Goal: Task Accomplishment & Management: Complete application form

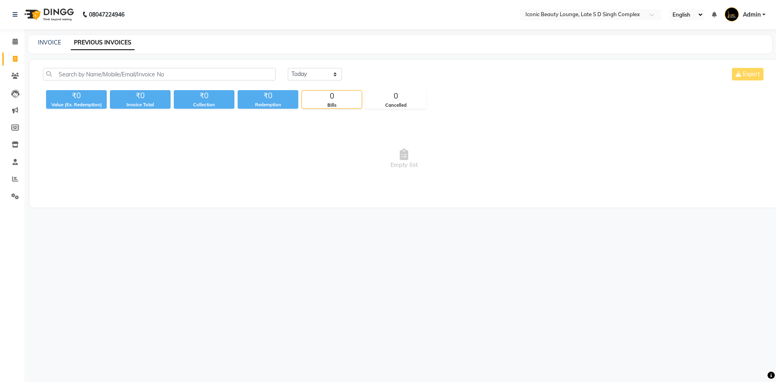
click at [321, 69] on div "Today Yesterday Custom Range Export ₹0 Value (Ex. Redemption) ₹0 Invoice Total …" at bounding box center [404, 134] width 748 height 148
click at [321, 69] on select "[DATE] [DATE] Custom Range" at bounding box center [315, 74] width 54 height 13
select select "yesterday"
click at [288, 68] on select "[DATE] [DATE] Custom Range" at bounding box center [315, 74] width 54 height 13
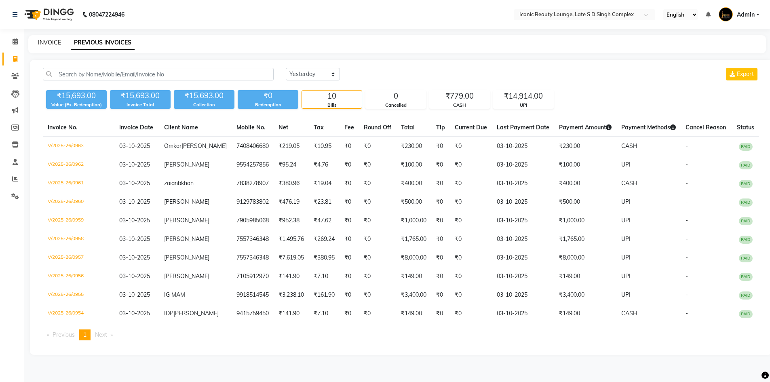
click at [48, 45] on link "INVOICE" at bounding box center [49, 42] width 23 height 7
select select "service"
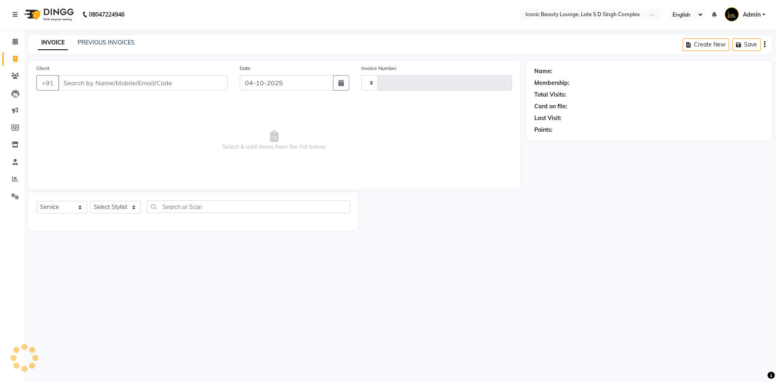
type input "0964"
select select "6614"
click at [295, 84] on input "04-10-2025" at bounding box center [287, 82] width 94 height 15
select select "10"
select select "2025"
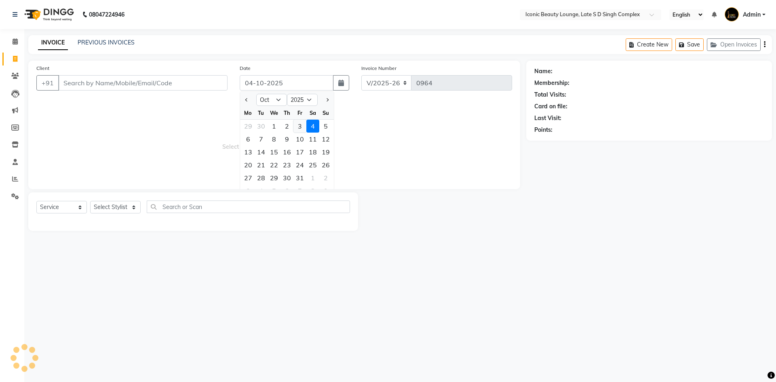
click at [300, 125] on div "3" at bounding box center [299, 126] width 13 height 13
type input "03-10-2025"
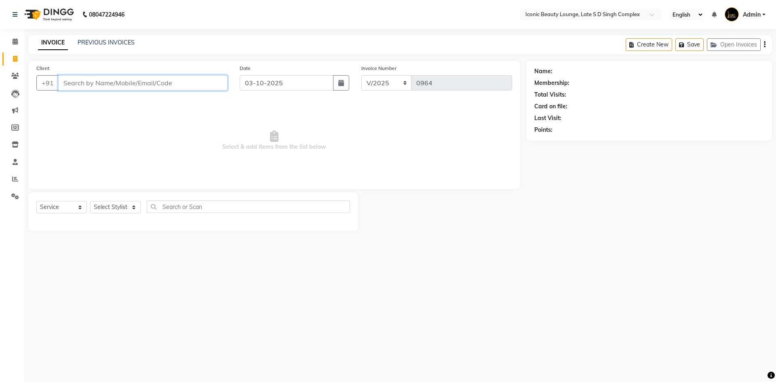
click at [173, 80] on input "Client" at bounding box center [142, 82] width 169 height 15
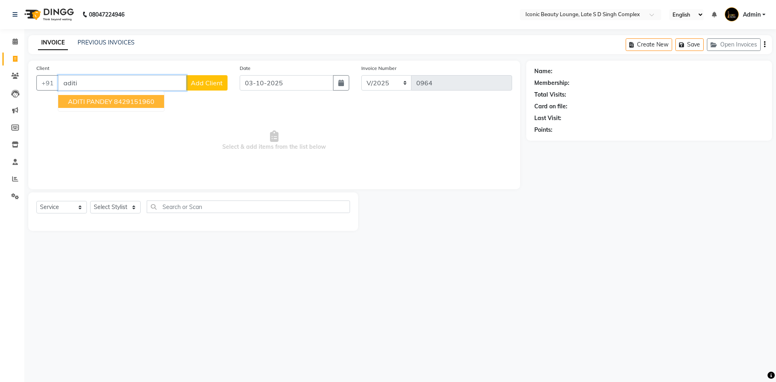
click at [152, 104] on ngb-highlight "8429151960" at bounding box center [134, 101] width 40 height 8
type input "8429151960"
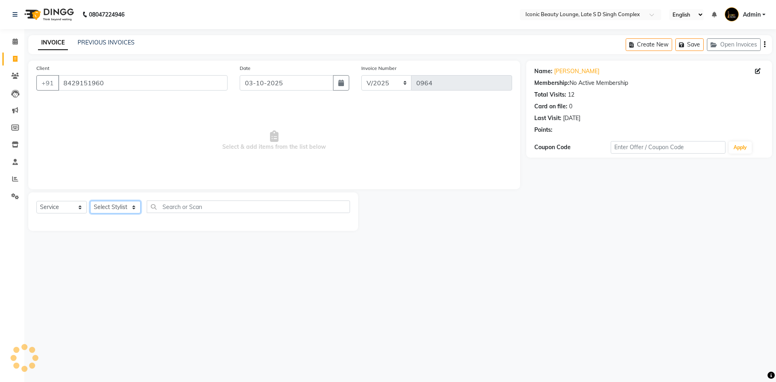
click at [114, 207] on select "Select Stylist Aashu Fatima Neelam neha Priyanka Singh Sakib Tanu Jaiswal" at bounding box center [115, 207] width 51 height 13
select select "57161"
click at [90, 201] on select "Select Stylist Aashu Fatima Neelam neha Priyanka Singh Sakib Tanu Jaiswal" at bounding box center [115, 207] width 51 height 13
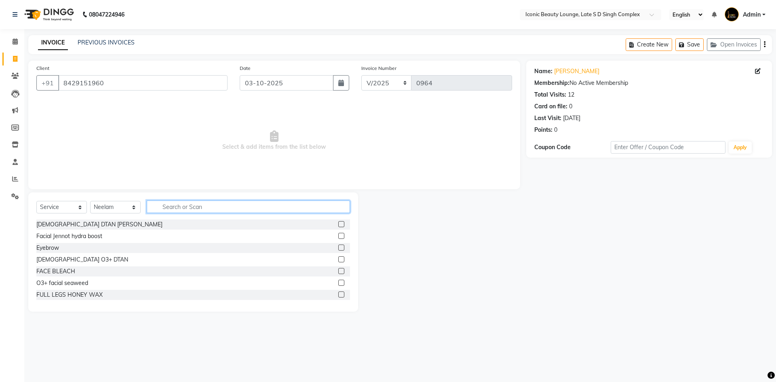
click at [180, 203] on input "text" at bounding box center [248, 206] width 203 height 13
type input "r"
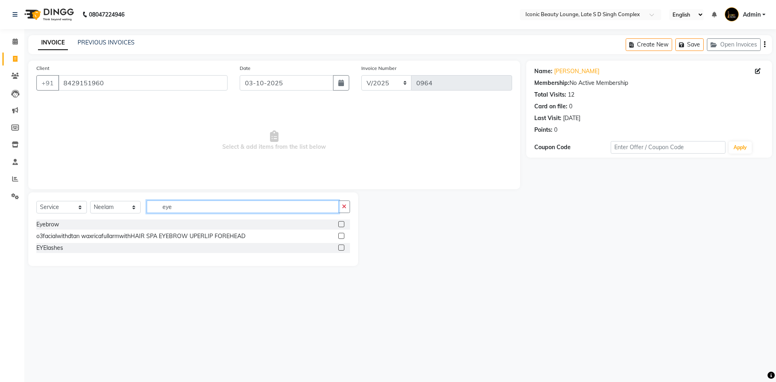
type input "eye"
click at [337, 226] on div "Eyebrow" at bounding box center [193, 224] width 314 height 10
click at [340, 223] on label at bounding box center [341, 224] width 6 height 6
click at [340, 223] on input "checkbox" at bounding box center [340, 224] width 5 height 5
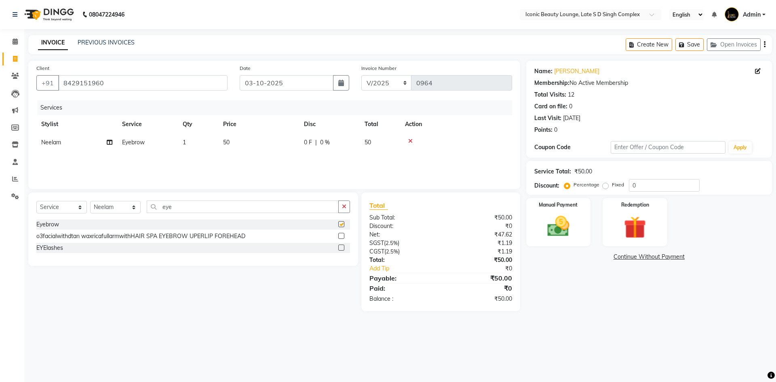
checkbox input "false"
drag, startPoint x: 605, startPoint y: 186, endPoint x: 596, endPoint y: 202, distance: 18.6
click at [612, 186] on label "Fixed" at bounding box center [618, 184] width 12 height 7
click at [605, 186] on input "Fixed" at bounding box center [607, 185] width 6 height 6
radio input "true"
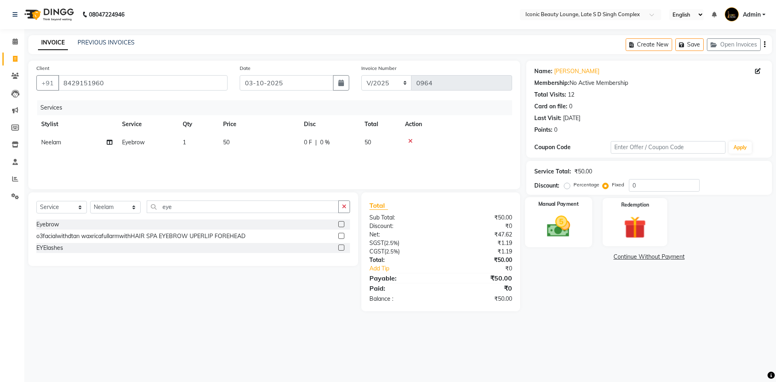
click at [588, 212] on div "Manual Payment" at bounding box center [558, 222] width 67 height 50
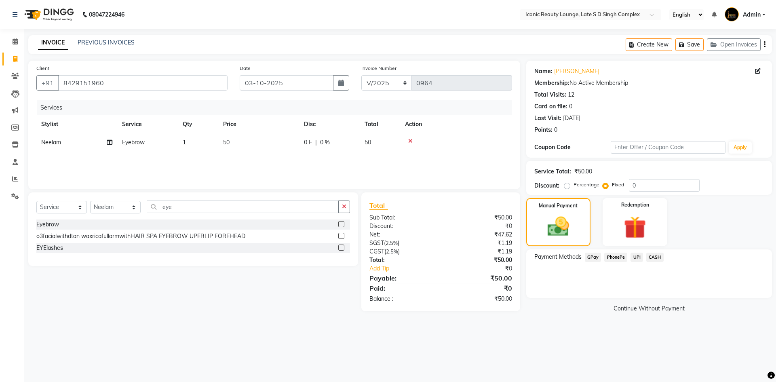
click at [639, 256] on span "UPI" at bounding box center [637, 257] width 13 height 9
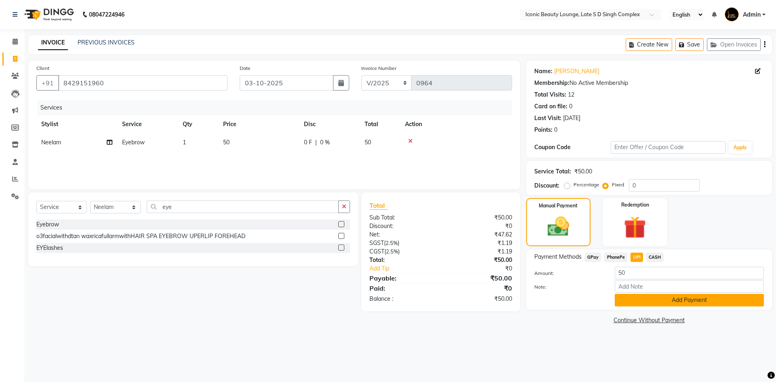
click at [645, 295] on button "Add Payment" at bounding box center [689, 300] width 149 height 13
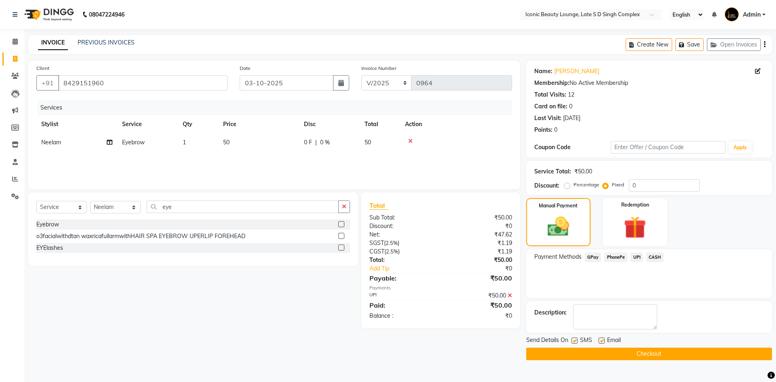
click at [648, 353] on button "Checkout" at bounding box center [649, 354] width 246 height 13
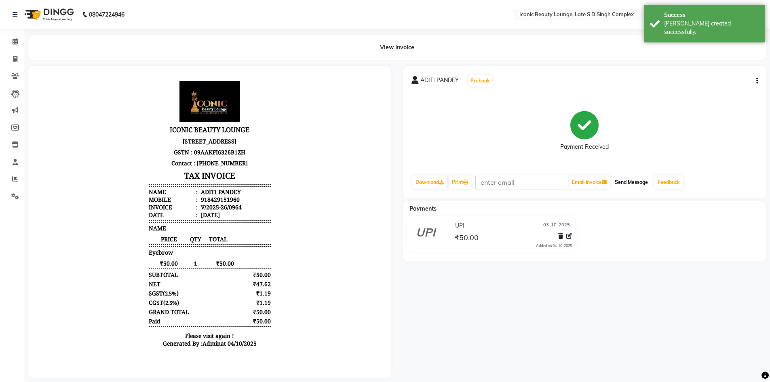
click at [635, 181] on button "Send Message" at bounding box center [632, 182] width 40 height 14
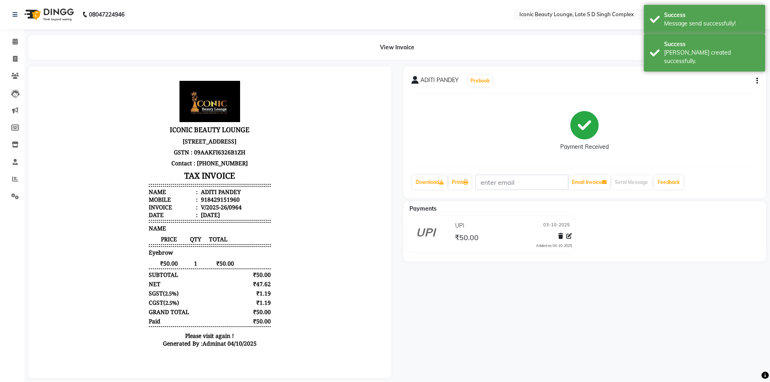
click at [442, 175] on div "Download" at bounding box center [429, 182] width 36 height 15
click at [442, 177] on link "Download" at bounding box center [429, 182] width 35 height 14
click at [475, 178] on div "Download Print Email Invoice Send Message Feedback" at bounding box center [584, 182] width 347 height 15
click at [465, 183] on link "Print" at bounding box center [460, 182] width 23 height 14
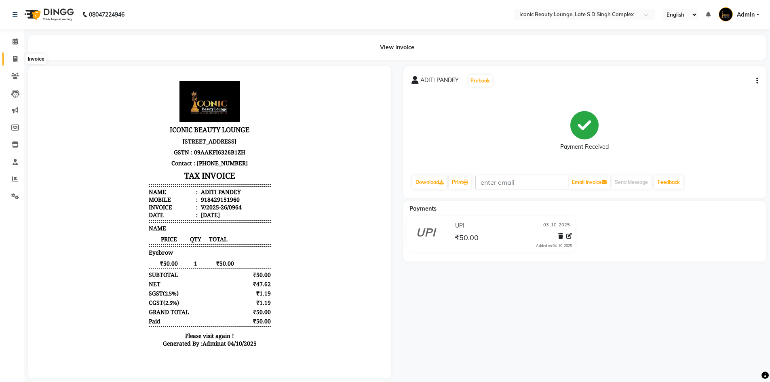
click at [16, 61] on icon at bounding box center [15, 59] width 4 height 6
select select "service"
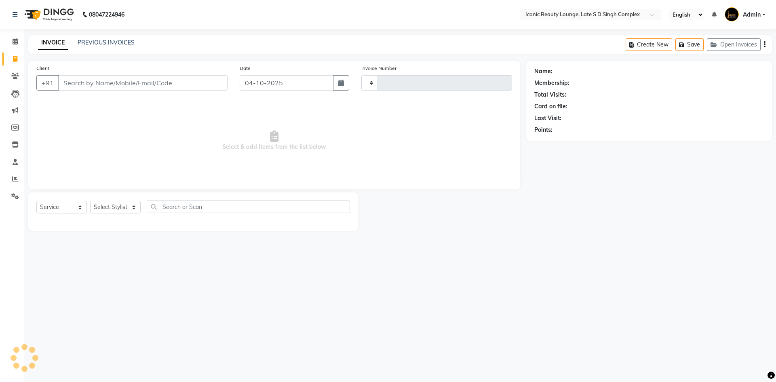
type input "0965"
select select "6614"
click at [97, 38] on div "INVOICE PREVIOUS INVOICES Create New Save Open Invoices" at bounding box center [400, 44] width 744 height 19
click at [111, 38] on div "PREVIOUS INVOICES" at bounding box center [106, 42] width 57 height 8
click at [114, 38] on div "PREVIOUS INVOICES" at bounding box center [106, 42] width 57 height 8
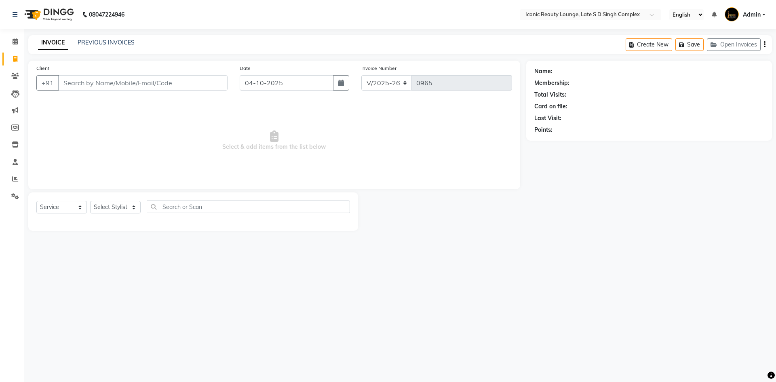
click at [114, 38] on div "PREVIOUS INVOICES" at bounding box center [106, 42] width 57 height 8
click at [111, 40] on link "PREVIOUS INVOICES" at bounding box center [106, 42] width 57 height 7
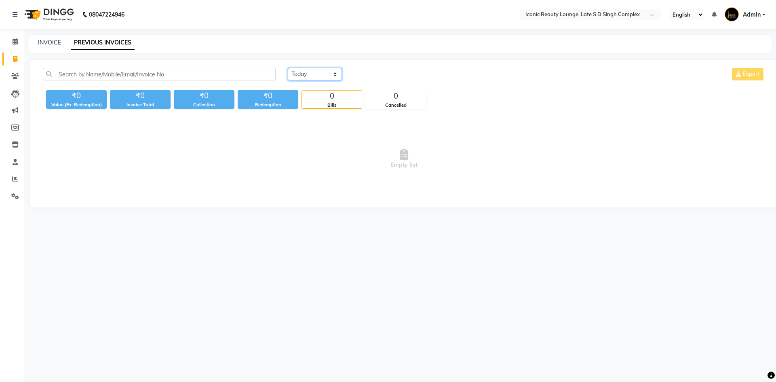
drag, startPoint x: 322, startPoint y: 74, endPoint x: 323, endPoint y: 80, distance: 5.8
click at [322, 74] on select "[DATE] [DATE] Custom Range" at bounding box center [315, 74] width 54 height 13
select select "yesterday"
click at [288, 68] on select "[DATE] [DATE] Custom Range" at bounding box center [315, 74] width 54 height 13
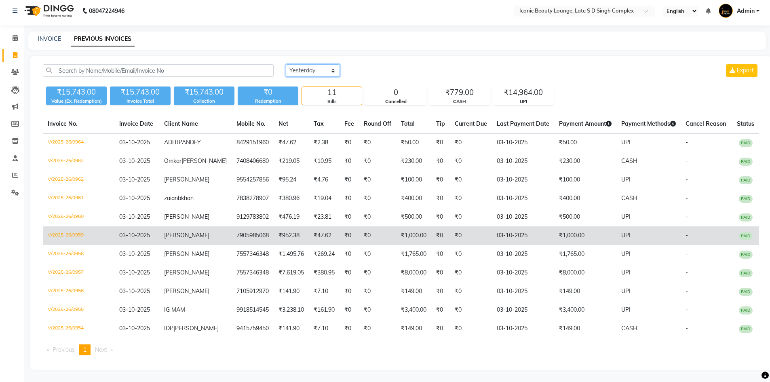
scroll to position [40, 0]
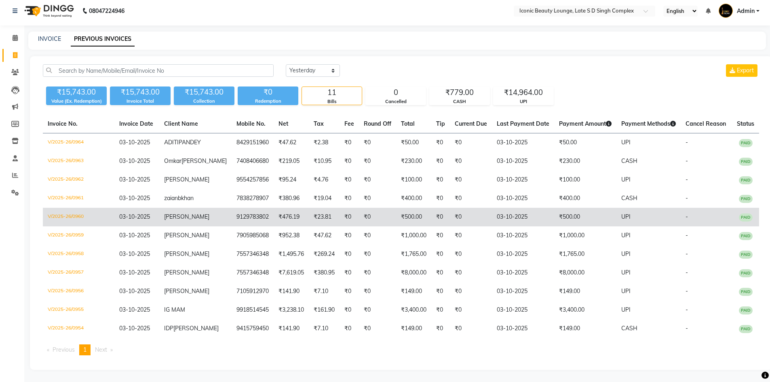
click at [206, 208] on td "[PERSON_NAME]" at bounding box center [195, 217] width 72 height 19
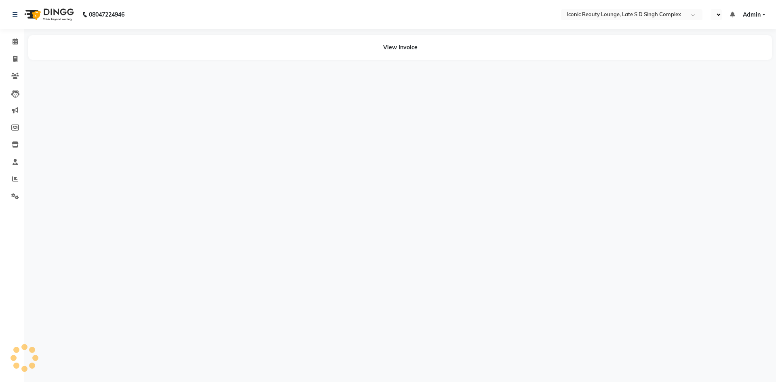
select select "en"
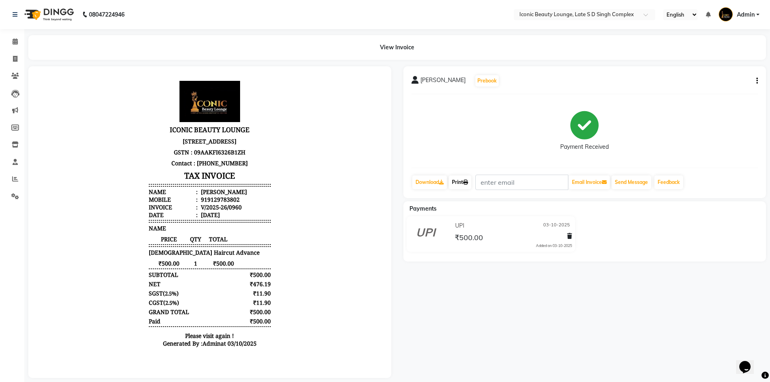
click at [458, 182] on link "Print" at bounding box center [460, 182] width 23 height 14
click at [12, 57] on span at bounding box center [15, 59] width 14 height 9
select select "service"
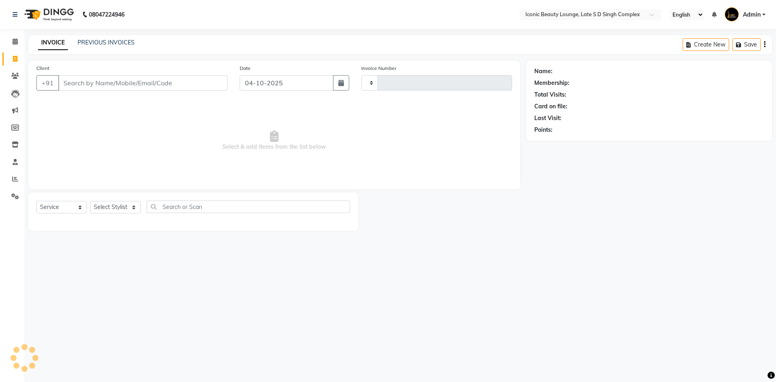
type input "0965"
select select "6614"
click at [116, 35] on div "INVOICE PREVIOUS INVOICES Create New Save Open Invoices" at bounding box center [400, 44] width 744 height 19
click at [116, 38] on div "PREVIOUS INVOICES" at bounding box center [106, 42] width 57 height 8
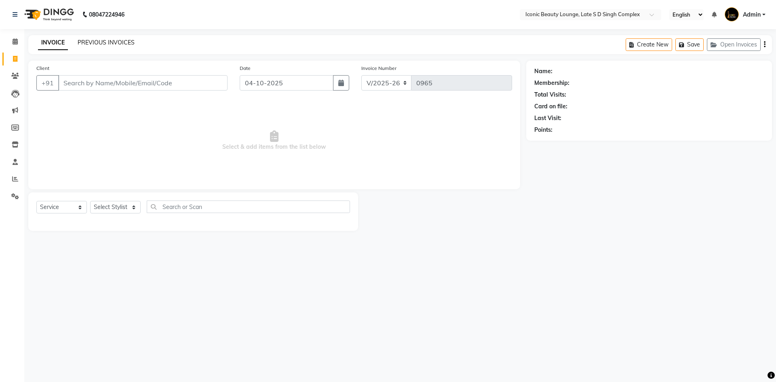
click at [103, 44] on link "PREVIOUS INVOICES" at bounding box center [106, 42] width 57 height 7
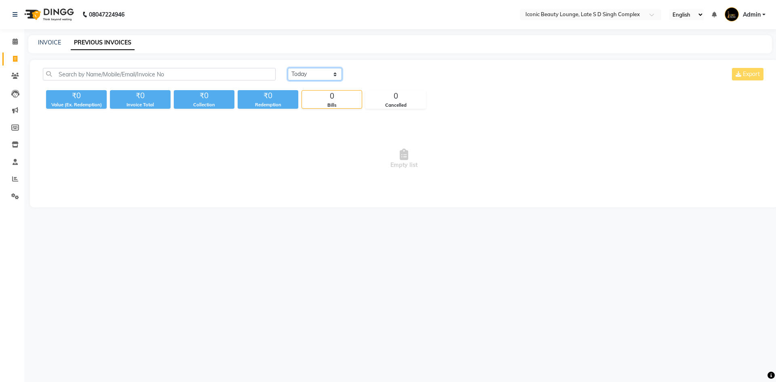
click at [310, 72] on select "[DATE] [DATE] Custom Range" at bounding box center [315, 74] width 54 height 13
click at [310, 73] on select "[DATE] [DATE] Custom Range" at bounding box center [315, 74] width 54 height 13
click at [311, 74] on select "[DATE] [DATE] Custom Range" at bounding box center [315, 74] width 54 height 13
drag, startPoint x: 311, startPoint y: 75, endPoint x: 311, endPoint y: 86, distance: 11.3
click at [311, 78] on select "[DATE] [DATE] Custom Range" at bounding box center [315, 74] width 54 height 13
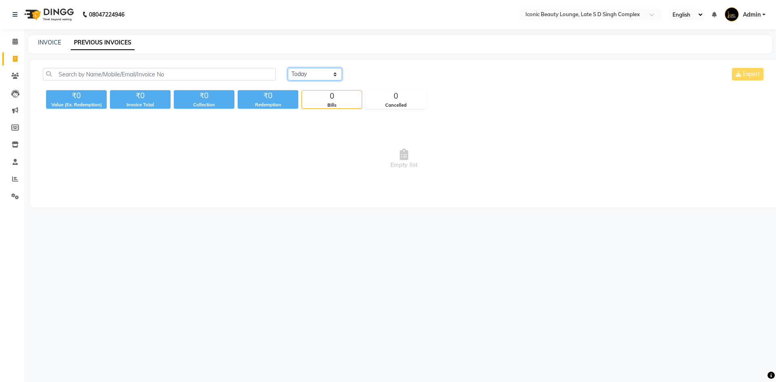
click at [311, 74] on select "[DATE] [DATE] Custom Range" at bounding box center [315, 74] width 54 height 13
select select "yesterday"
click at [288, 68] on select "[DATE] [DATE] Custom Range" at bounding box center [315, 74] width 54 height 13
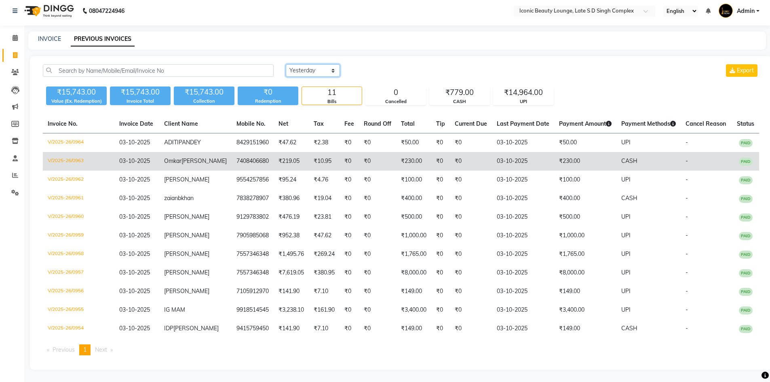
scroll to position [52, 0]
